Goal: Communication & Community: Answer question/provide support

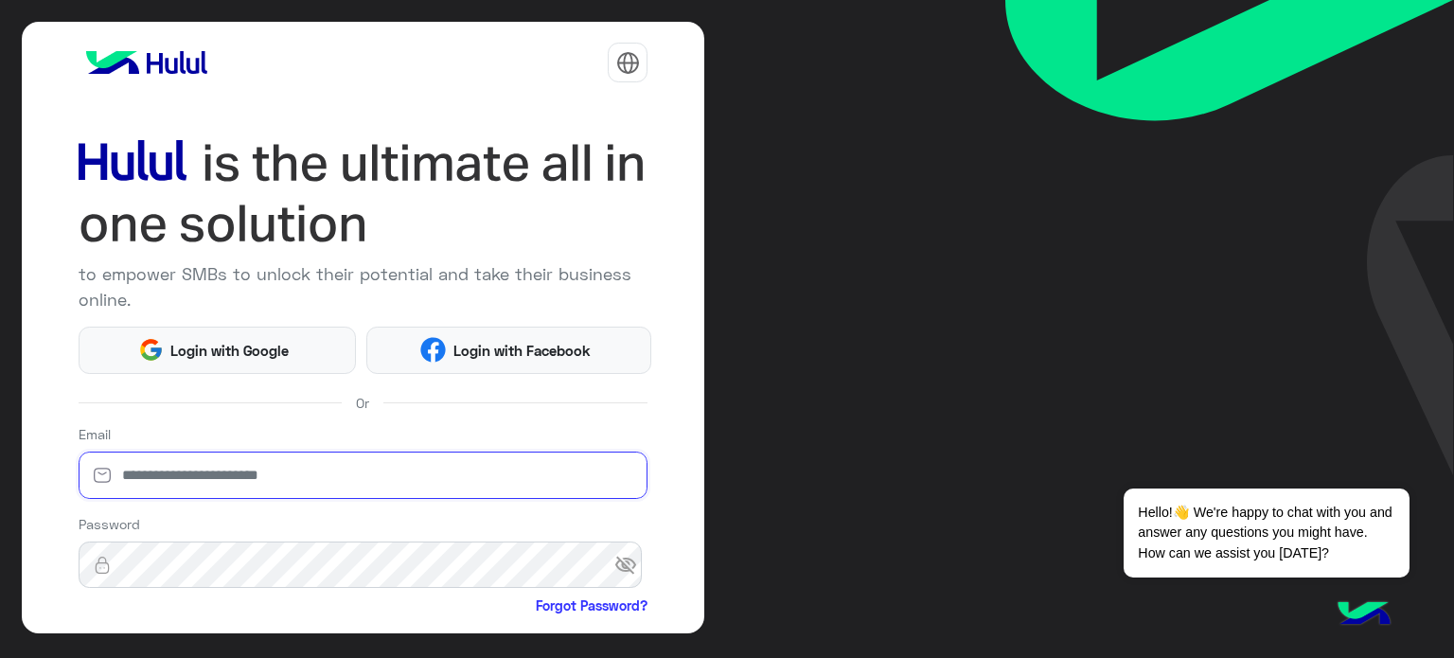
type input "**********"
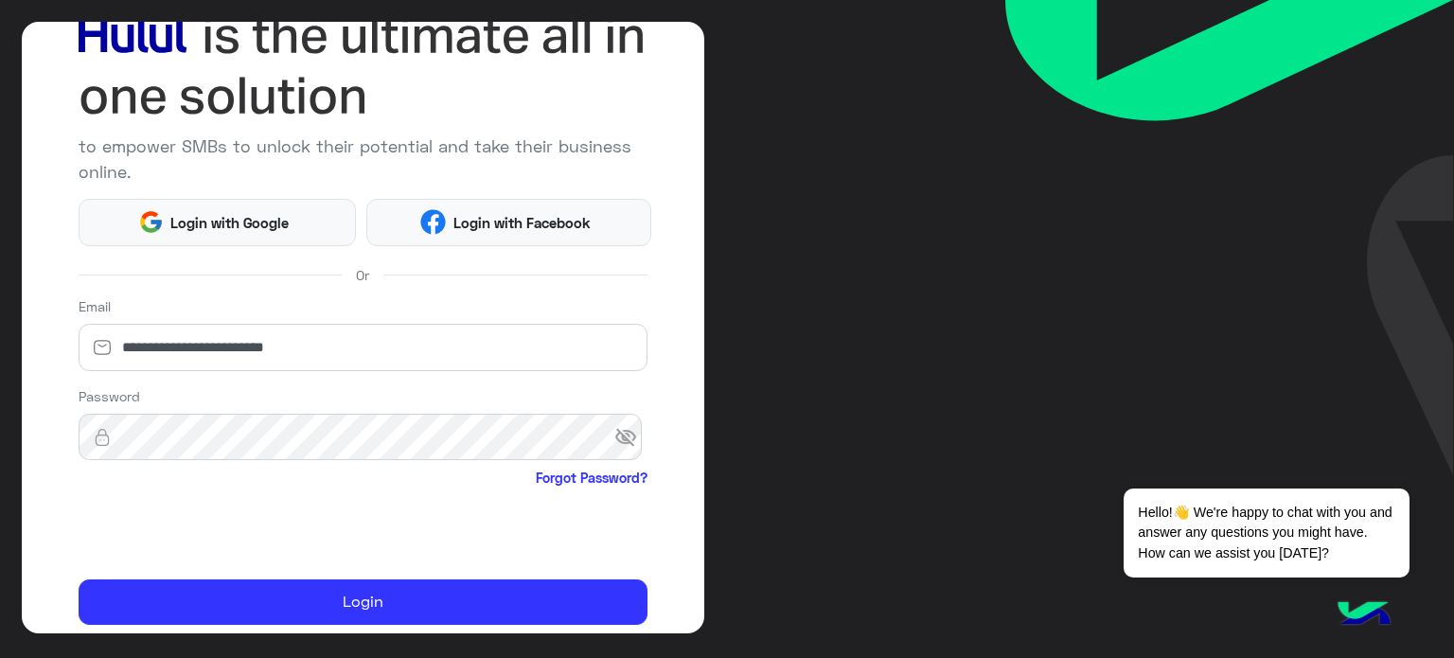
scroll to position [193, 0]
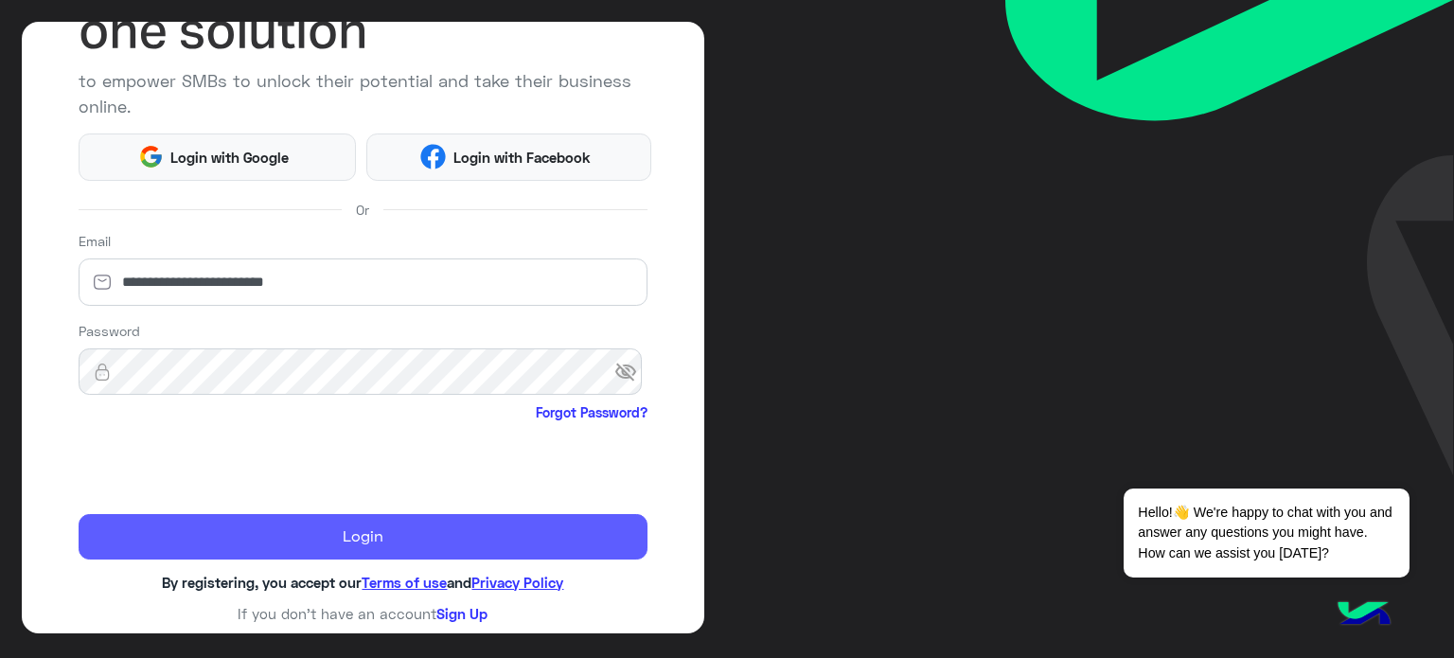
click at [414, 538] on button "Login" at bounding box center [364, 536] width 570 height 45
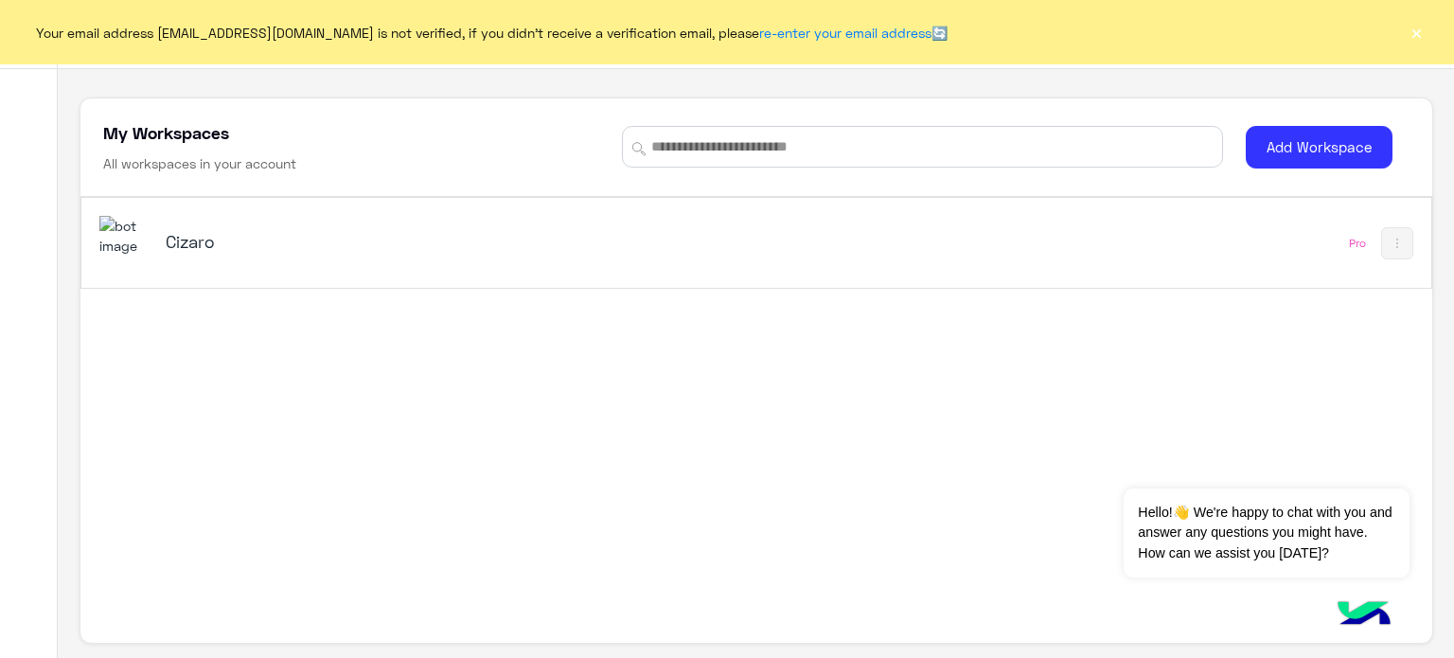
click at [199, 247] on h5 "Cizaro" at bounding box center [402, 241] width 473 height 23
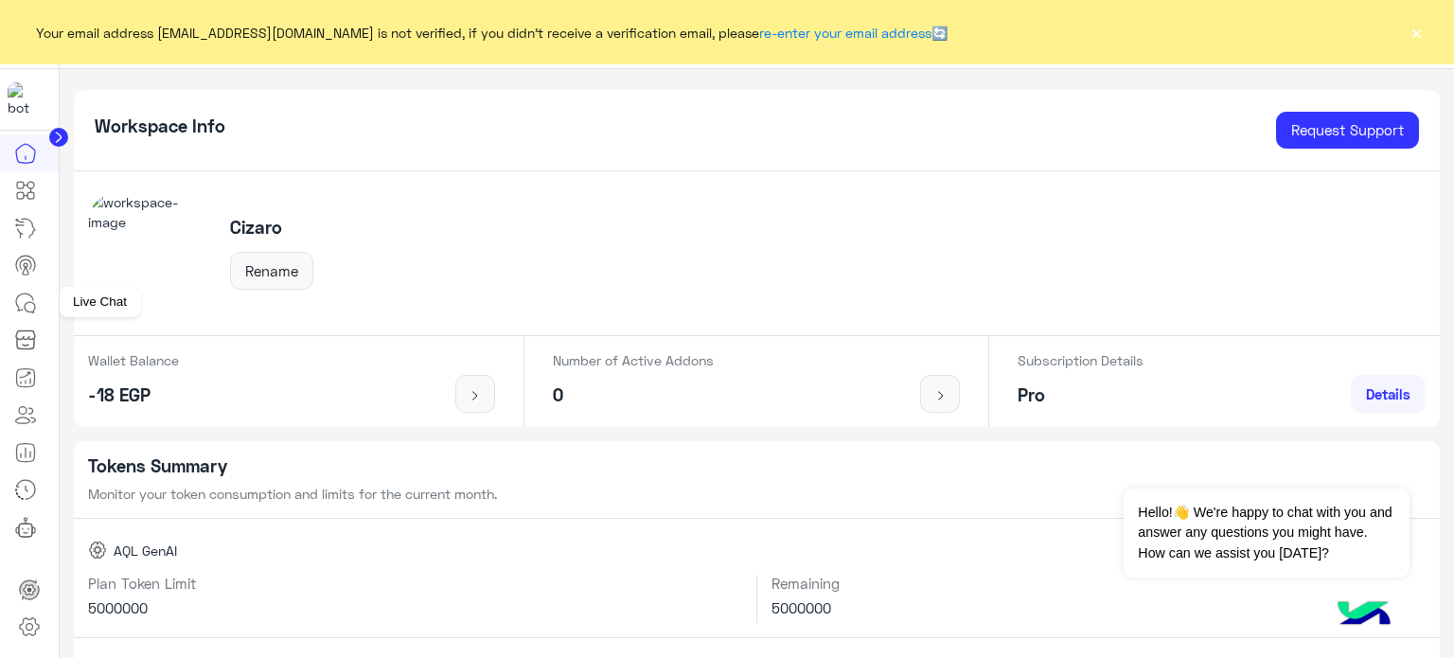
click at [34, 300] on icon at bounding box center [25, 303] width 23 height 23
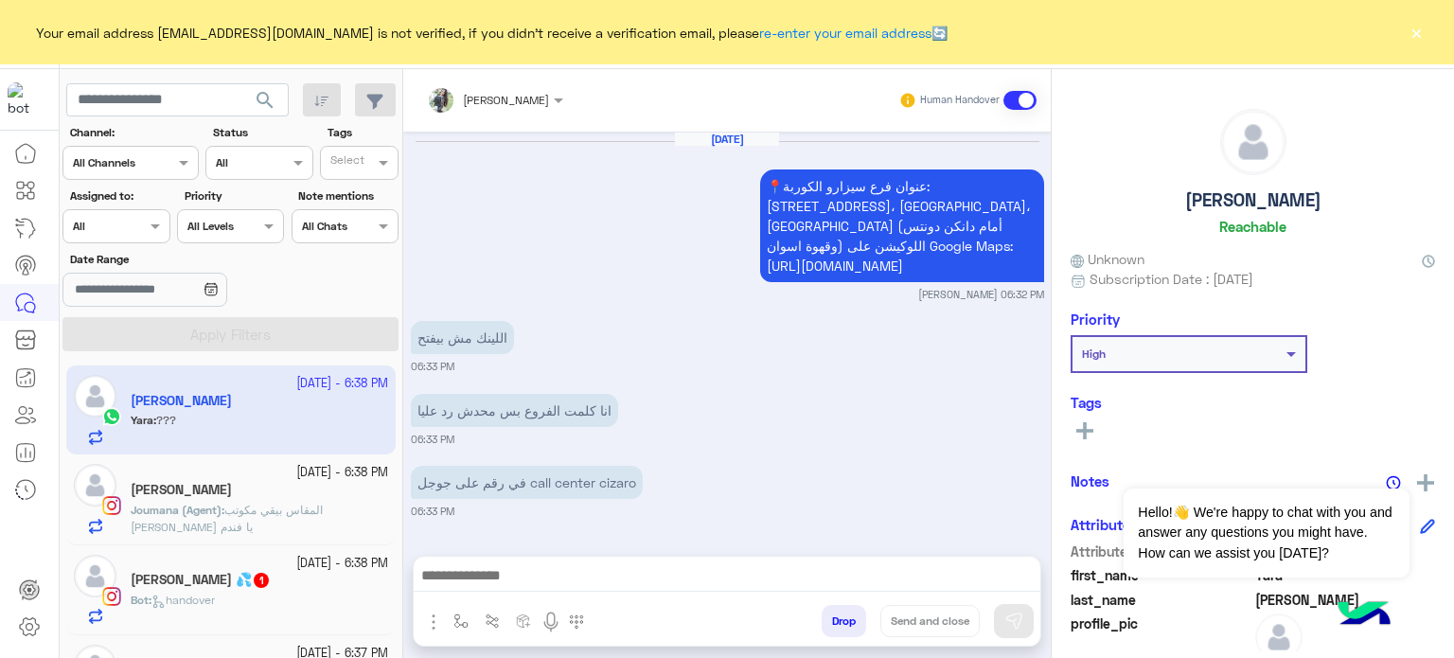
scroll to position [655, 0]
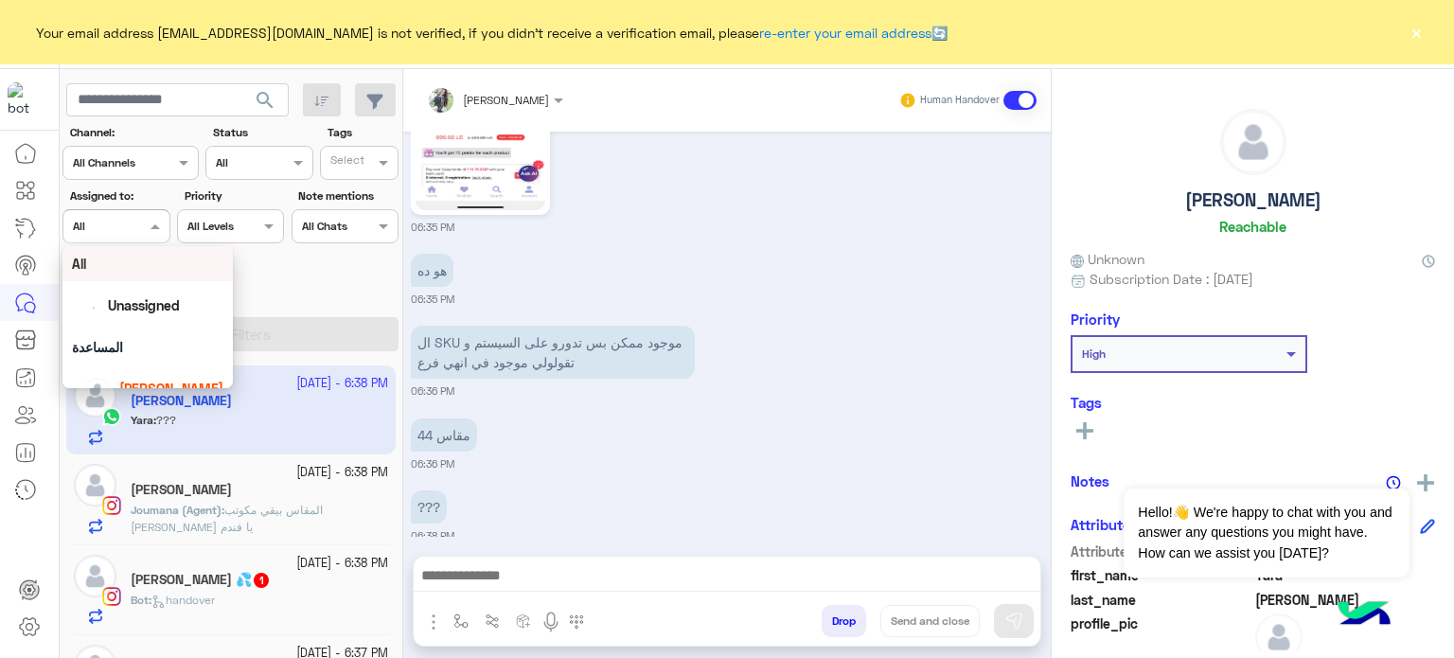
click at [133, 228] on div at bounding box center [115, 224] width 105 height 18
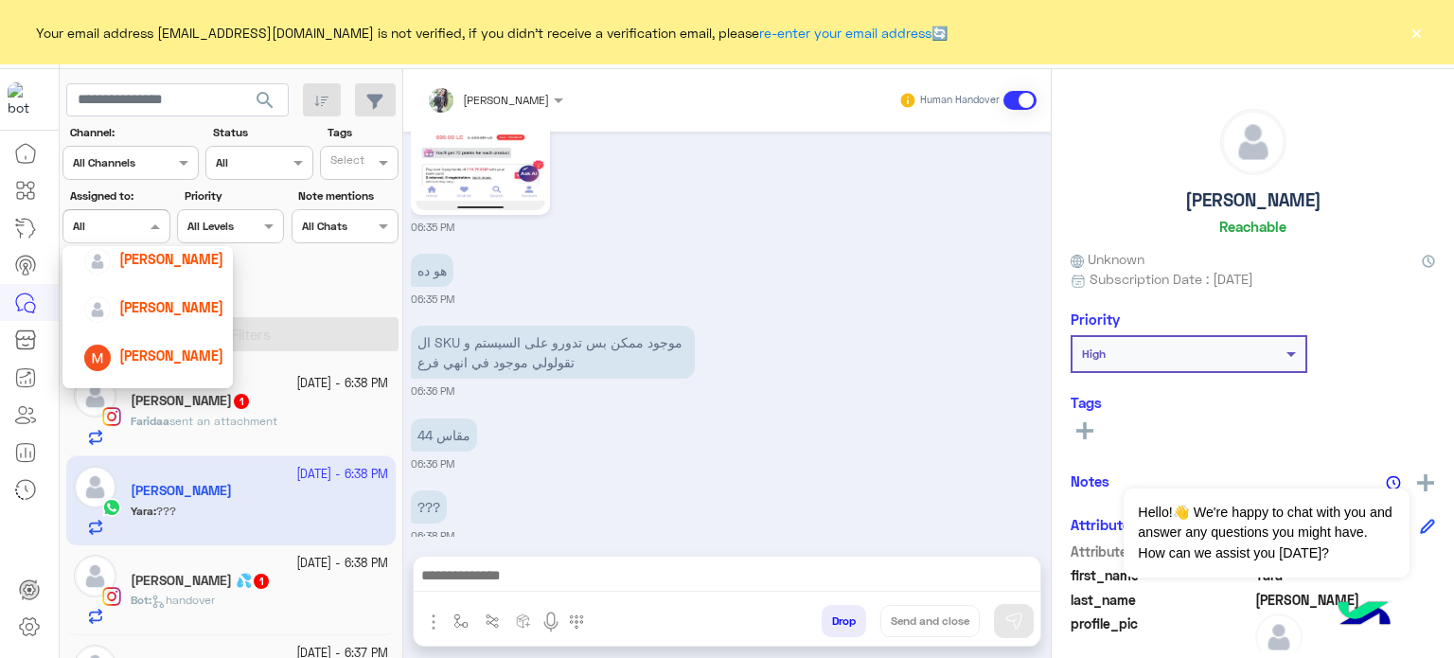
scroll to position [87, 0]
click at [178, 296] on span "[PERSON_NAME]" at bounding box center [171, 301] width 104 height 16
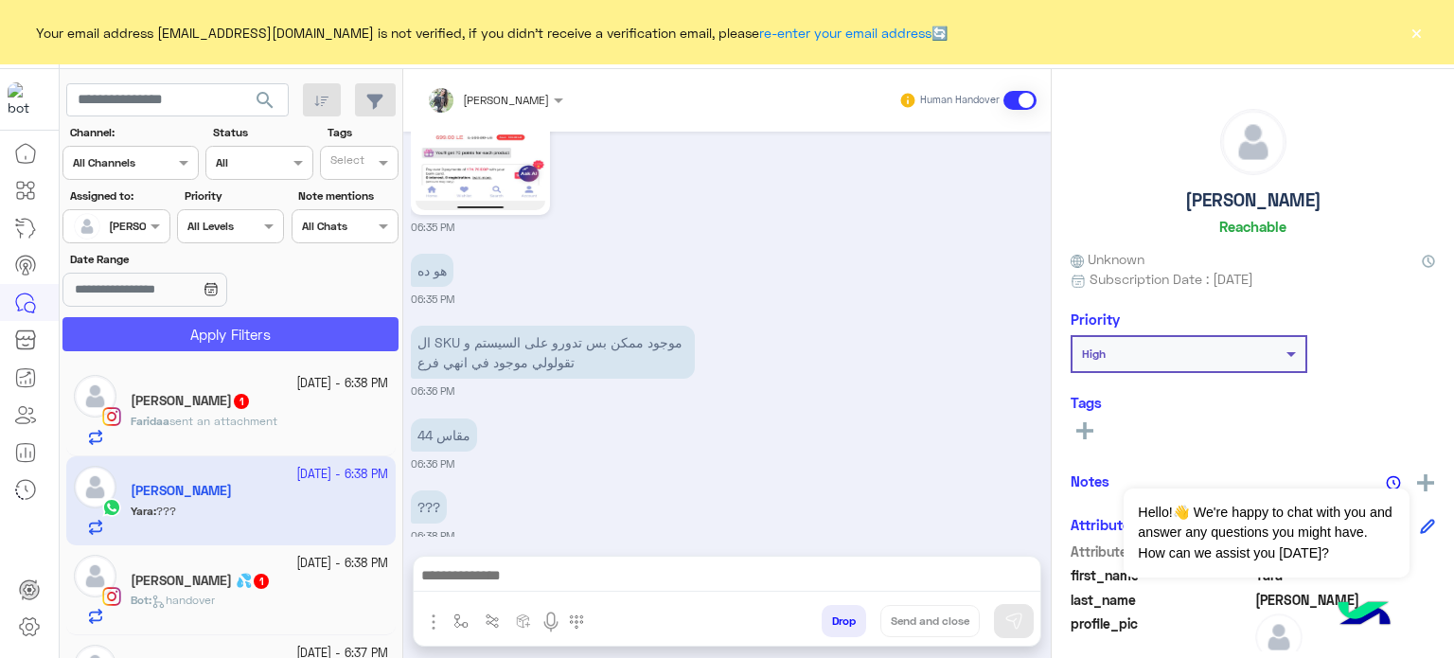
click at [292, 322] on button "Apply Filters" at bounding box center [230, 334] width 336 height 34
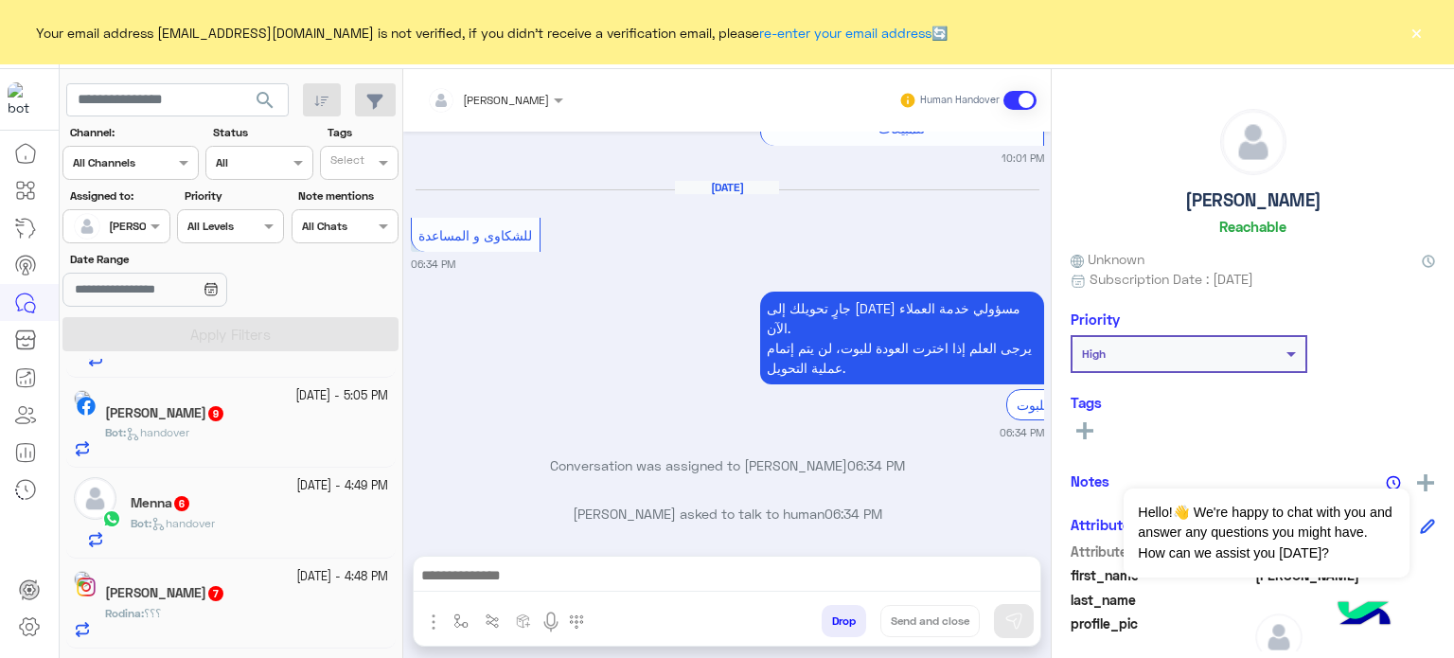
scroll to position [9, 0]
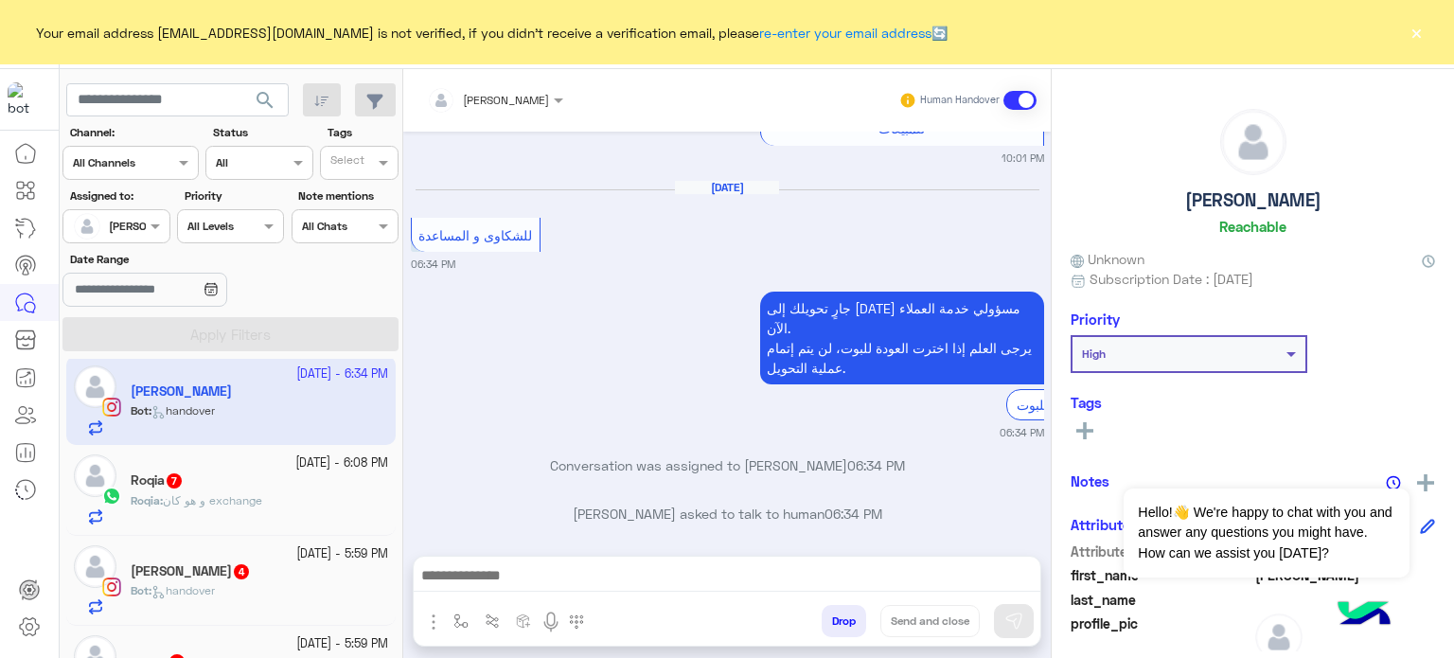
click at [141, 226] on div at bounding box center [115, 224] width 105 height 18
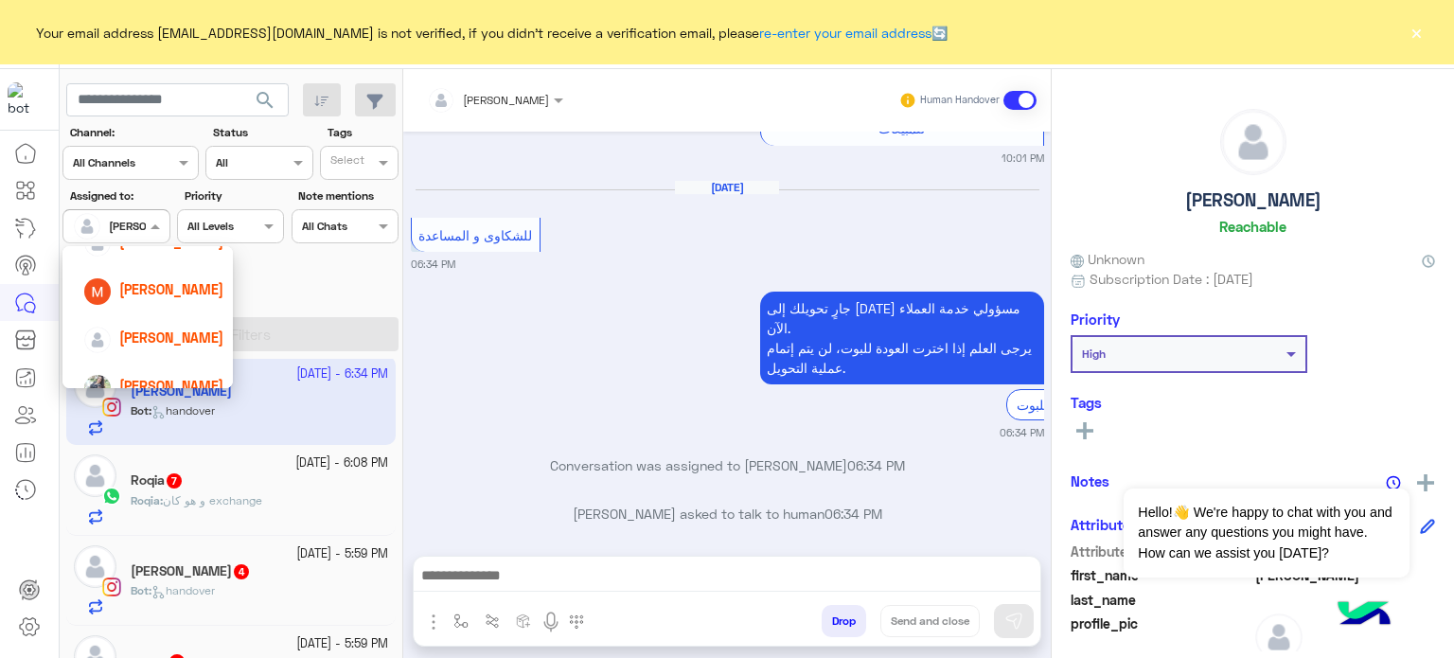
scroll to position [217, 0]
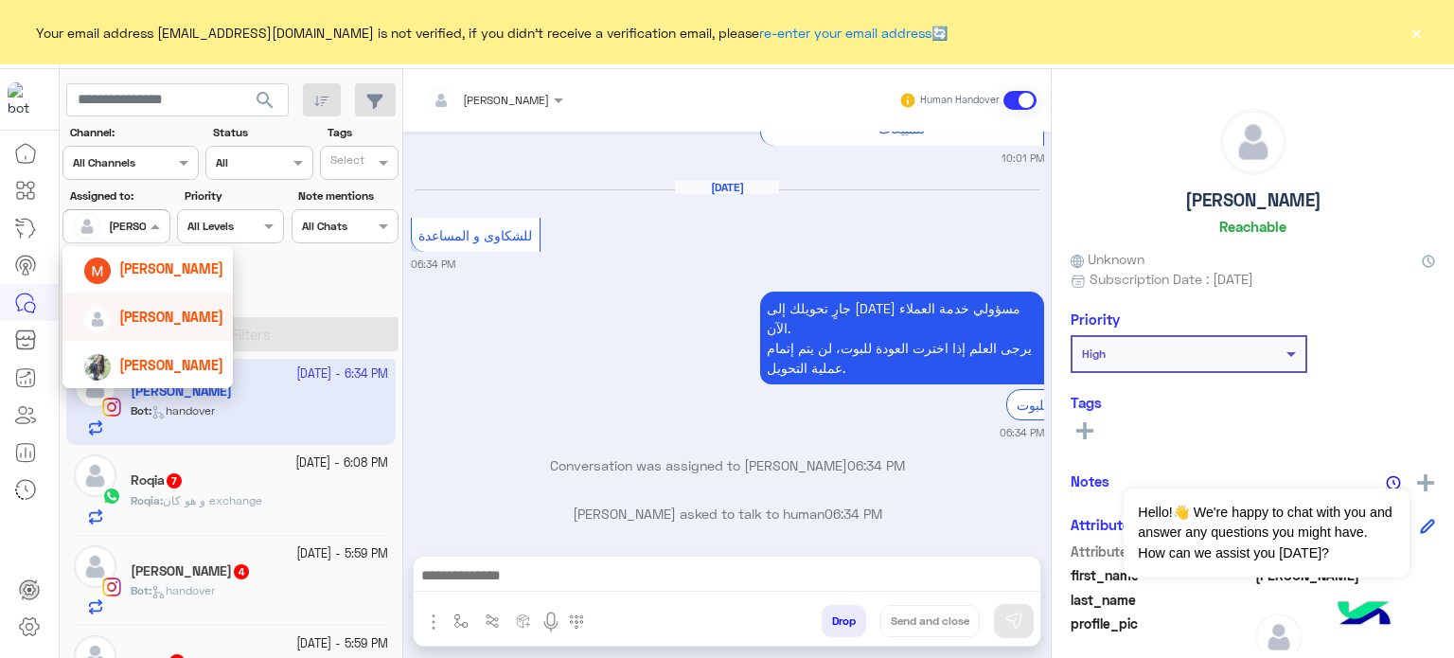
click at [176, 315] on span "[PERSON_NAME]" at bounding box center [171, 317] width 104 height 16
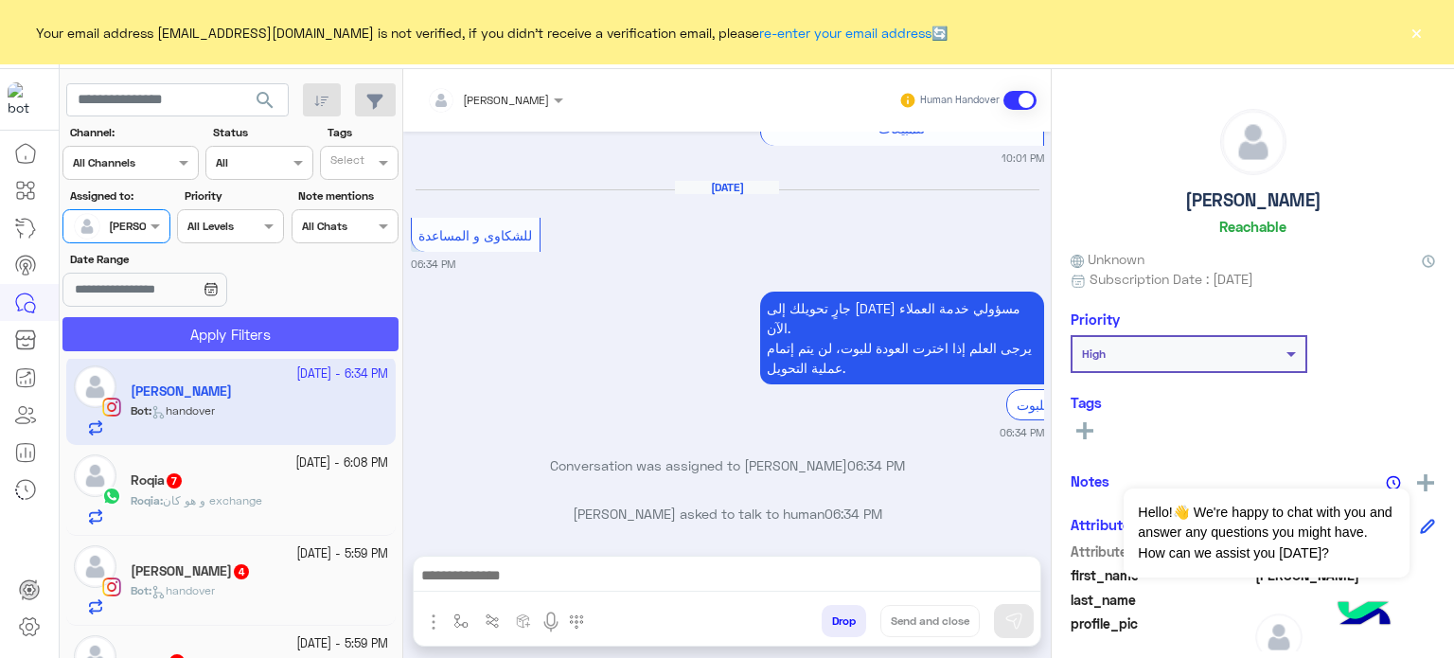
click at [240, 328] on button "Apply Filters" at bounding box center [230, 334] width 336 height 34
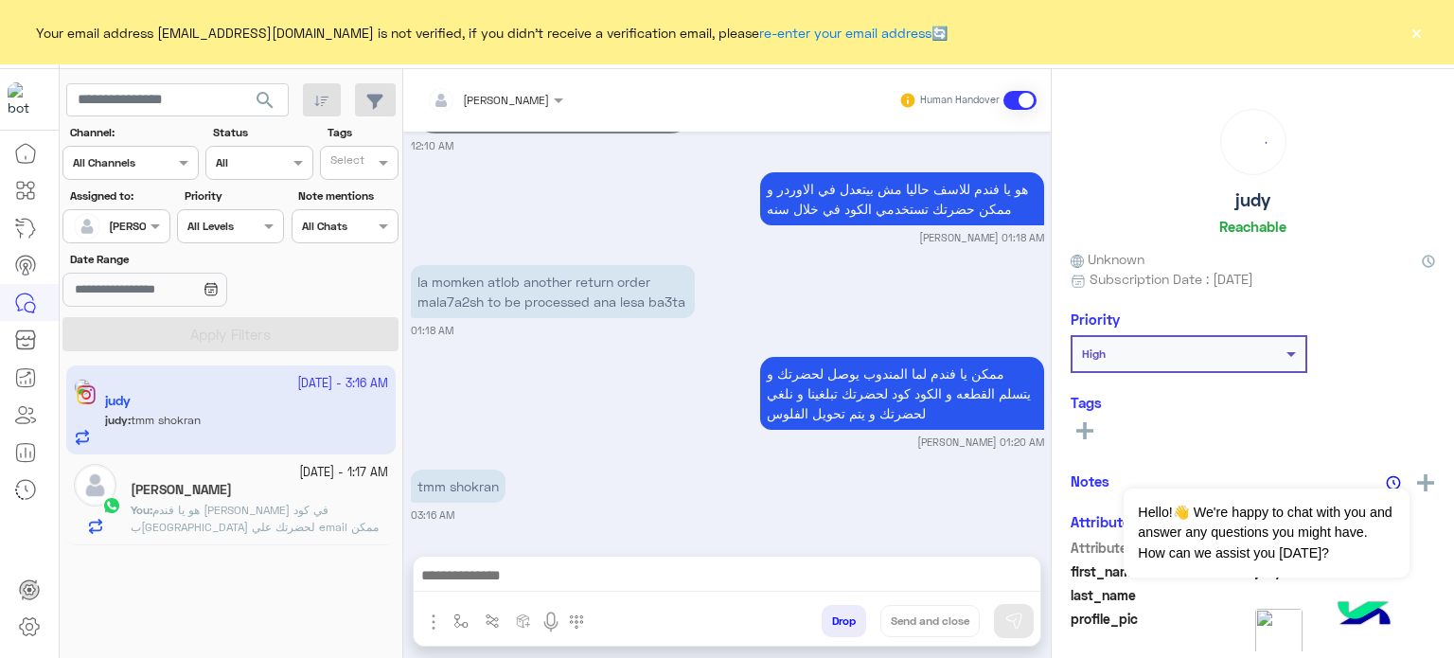
scroll to position [473, 0]
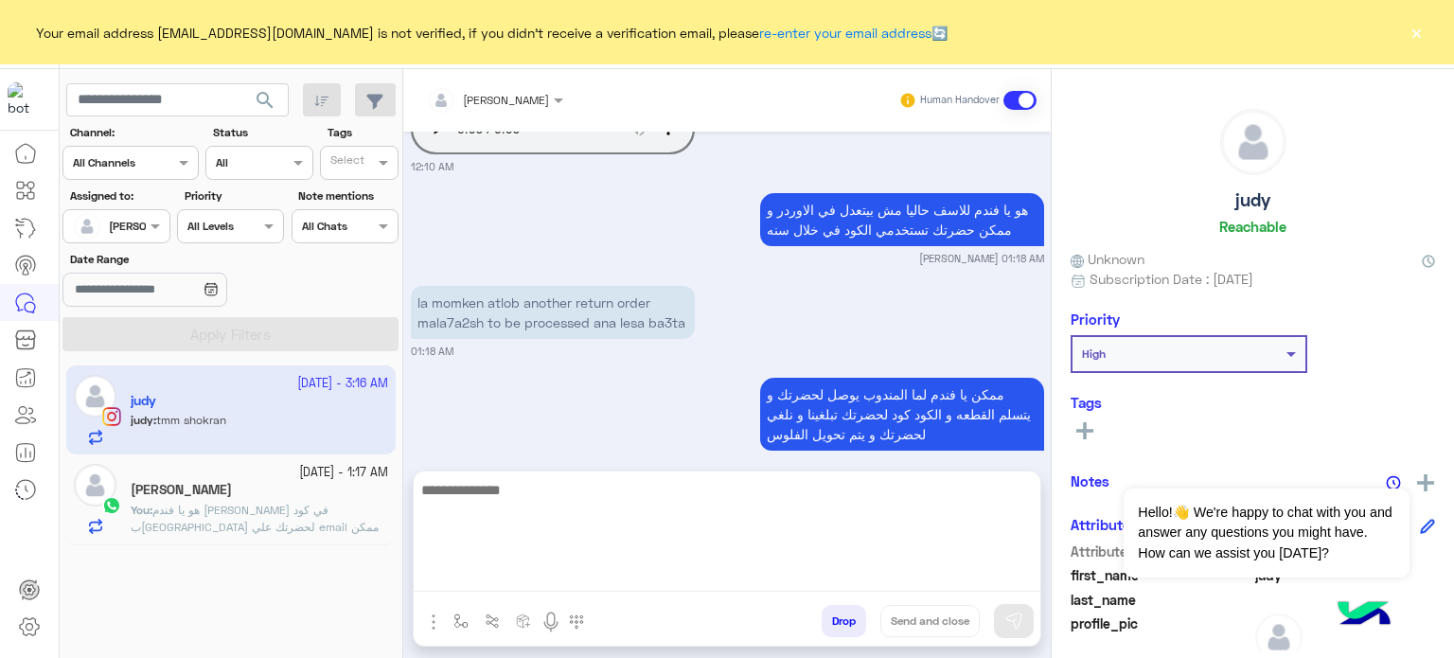
click at [611, 578] on textarea at bounding box center [727, 535] width 627 height 114
type textarea "*"
type textarea "**********"
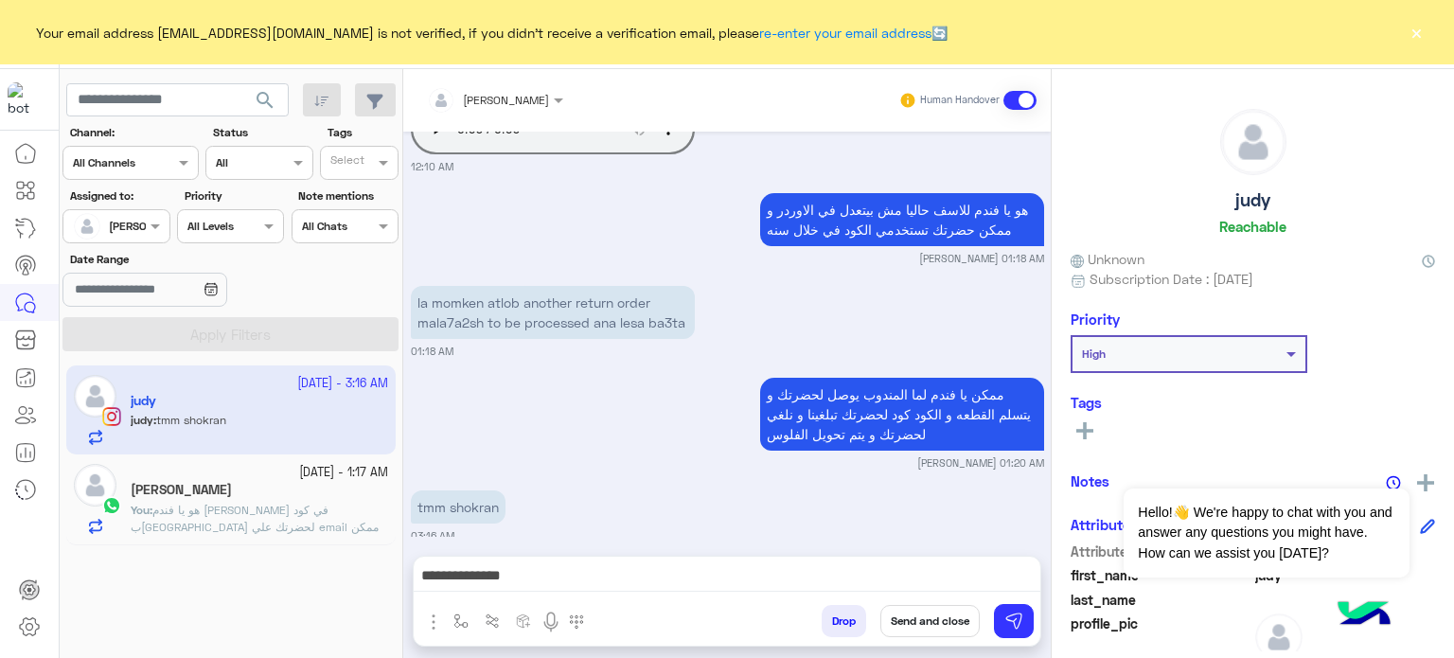
click at [939, 618] on button "Send and close" at bounding box center [929, 621] width 99 height 32
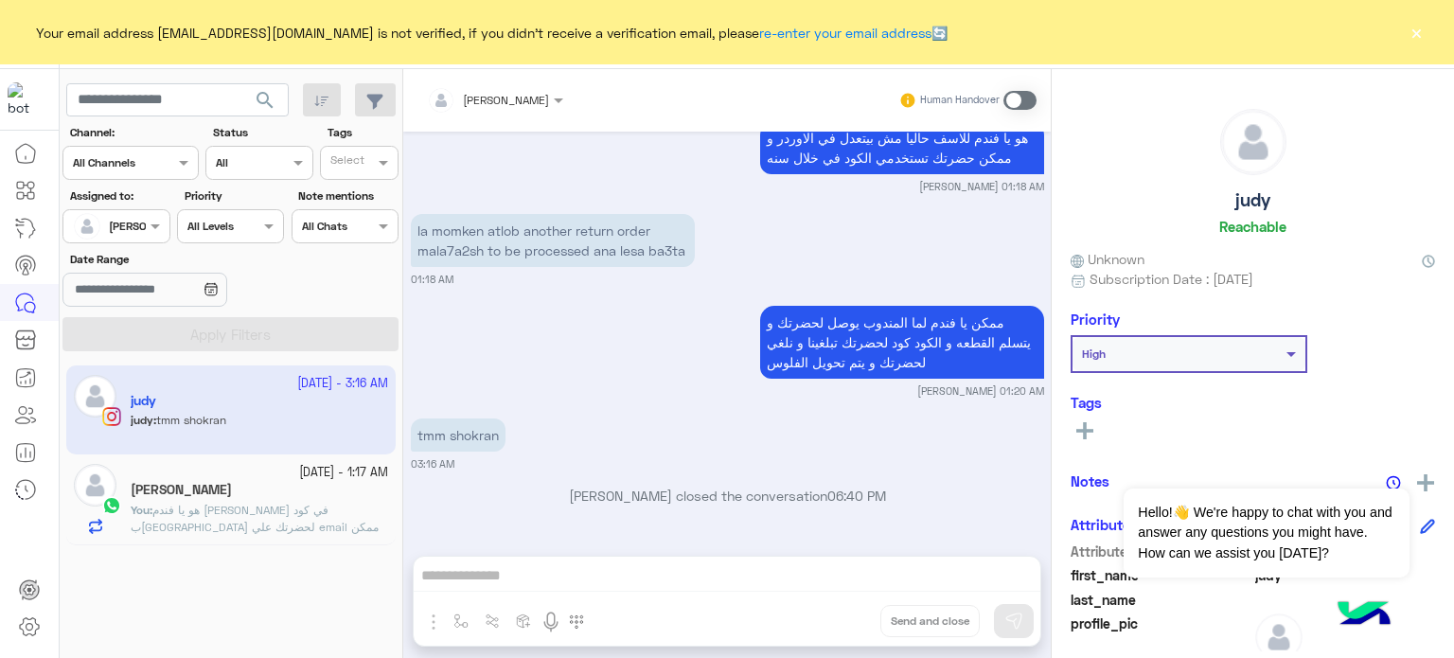
scroll to position [594, 0]
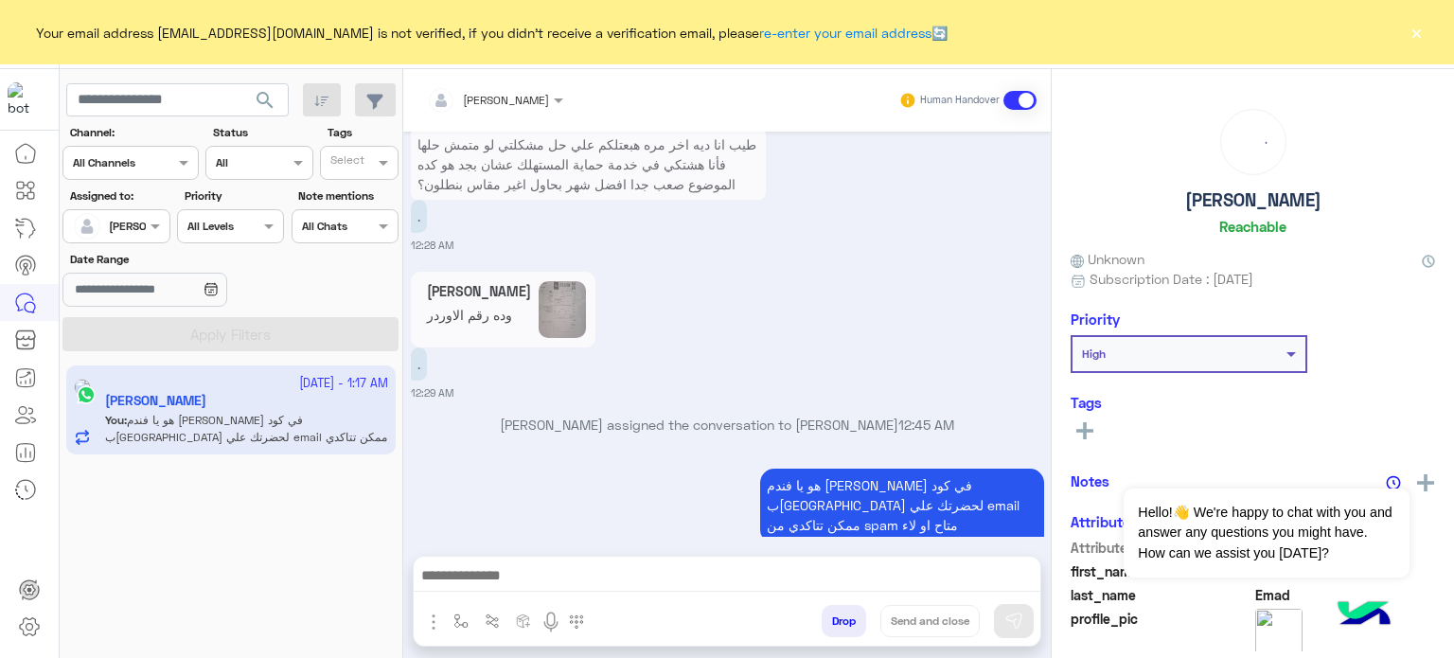
scroll to position [647, 0]
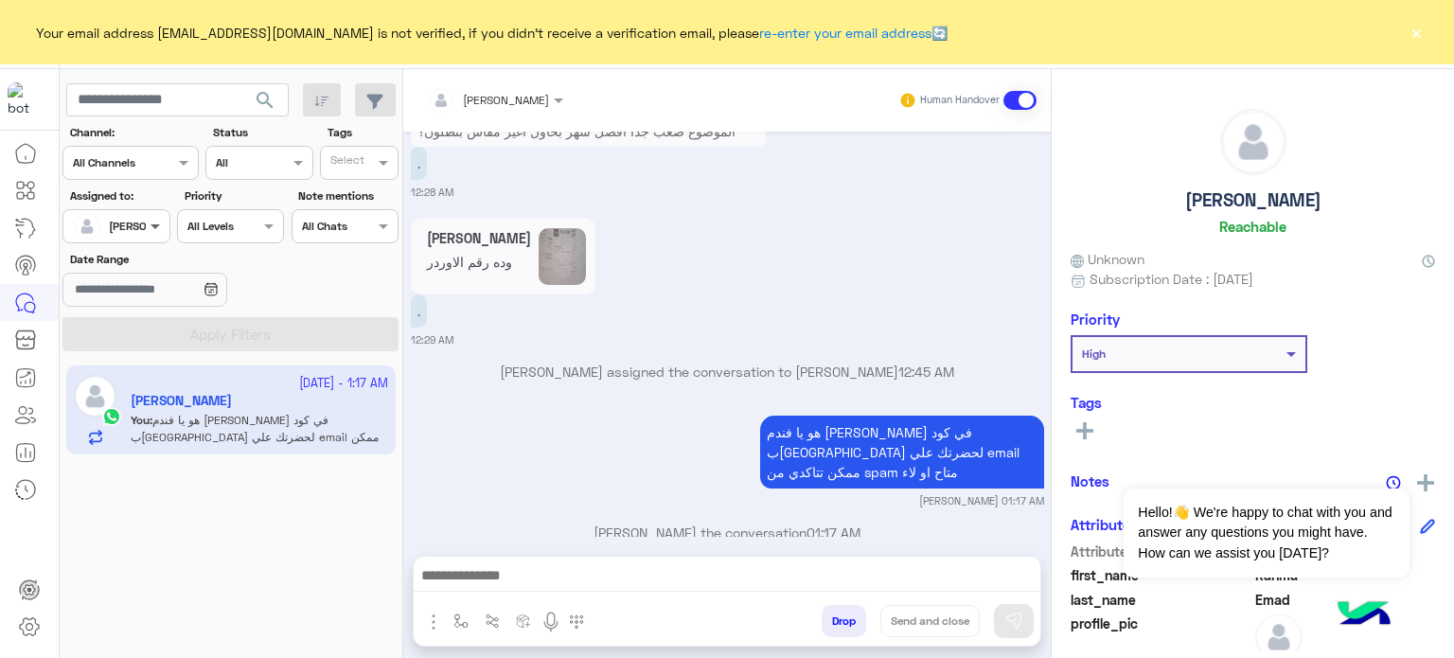
click at [156, 229] on span at bounding box center [158, 226] width 24 height 20
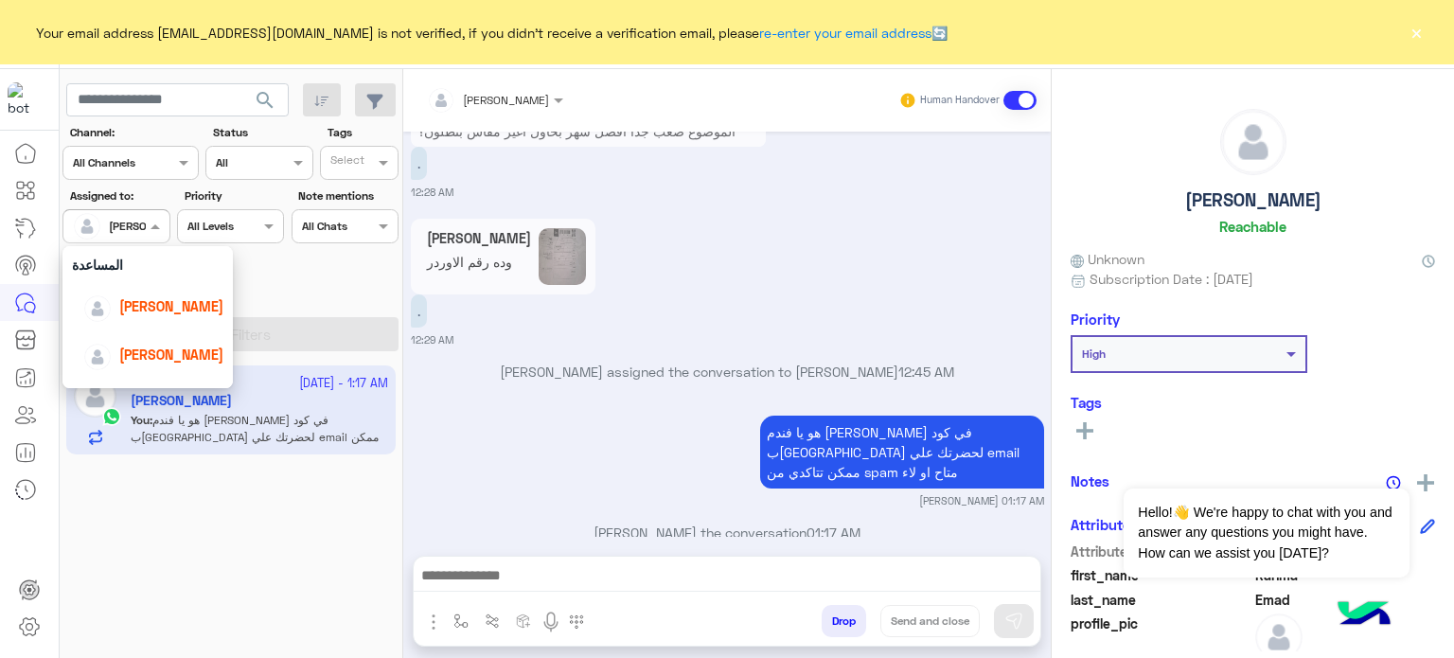
scroll to position [86, 0]
click at [170, 301] on span "[PERSON_NAME]" at bounding box center [171, 302] width 104 height 16
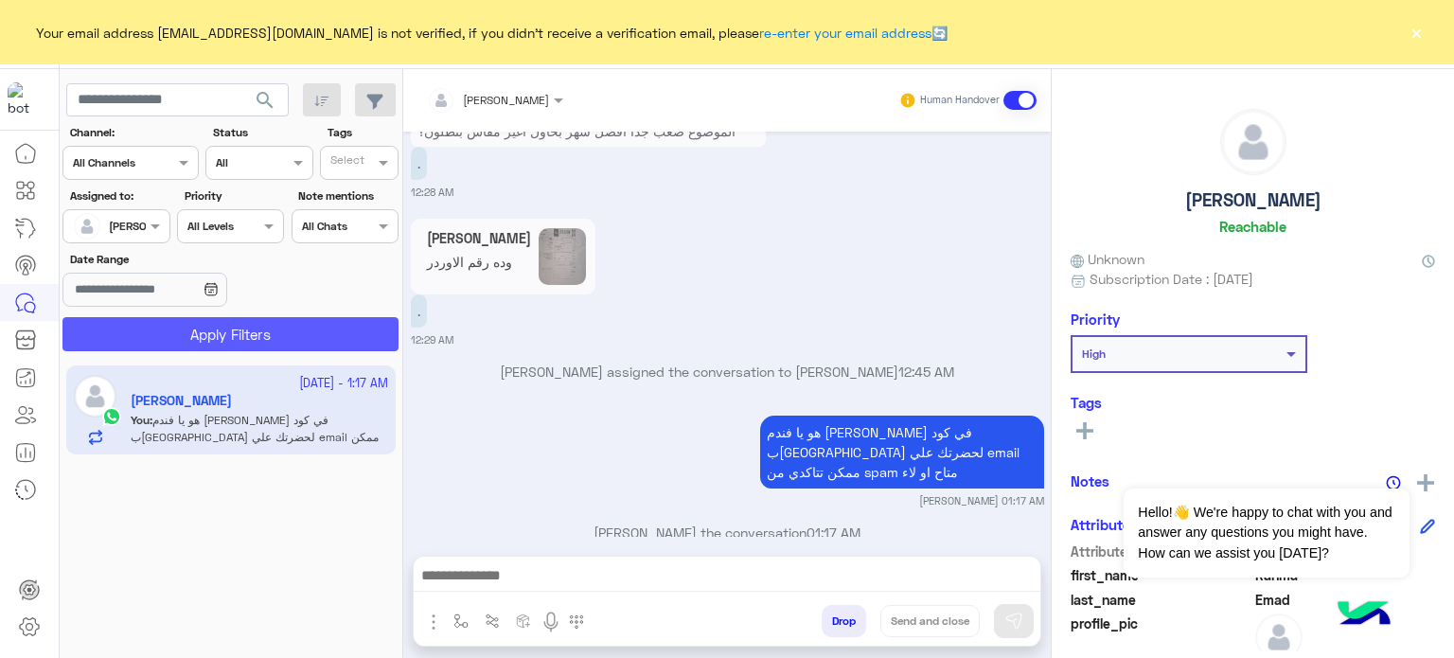
click at [297, 344] on button "Apply Filters" at bounding box center [230, 334] width 336 height 34
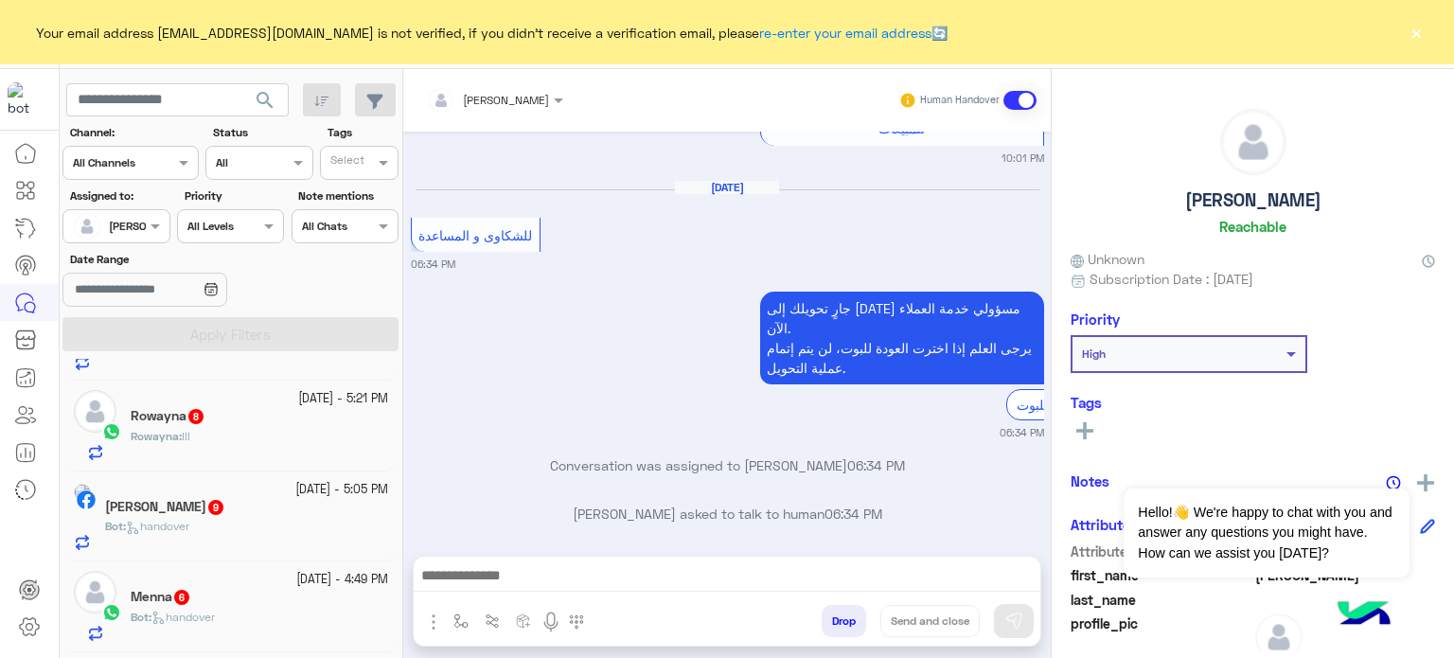
scroll to position [9, 0]
